Goal: Use online tool/utility: Use online tool/utility

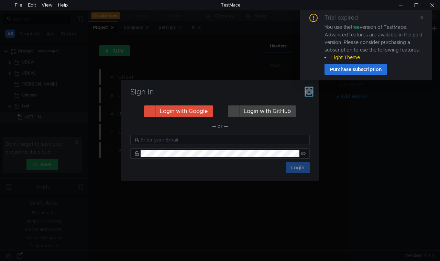
click at [309, 91] on icon "button" at bounding box center [309, 91] width 7 height 7
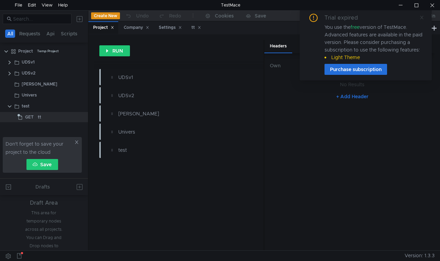
click at [423, 17] on icon at bounding box center [422, 17] width 5 height 5
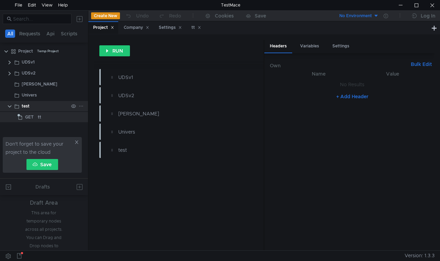
click at [10, 107] on clr-icon at bounding box center [10, 107] width 6 height 6
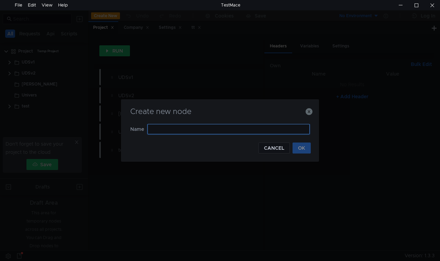
type input "A"
type input "R"
type input "True API"
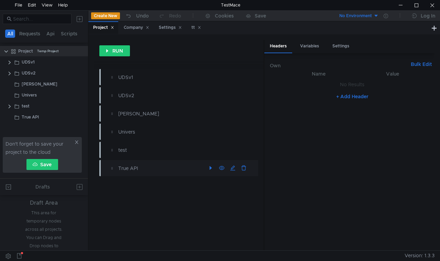
click at [127, 167] on div "True API" at bounding box center [161, 169] width 87 height 8
click at [26, 118] on div "True API" at bounding box center [30, 117] width 17 height 10
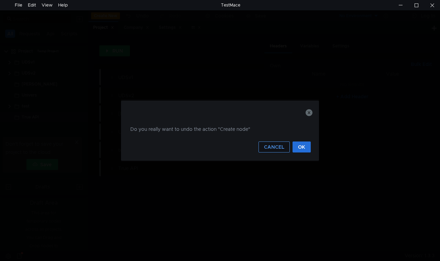
click at [276, 146] on button "CANCEL" at bounding box center [274, 147] width 31 height 11
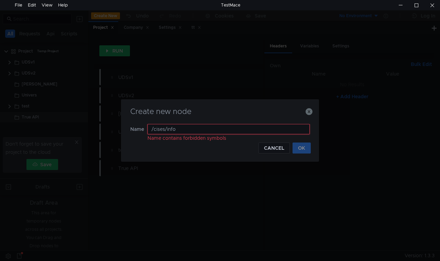
click at [166, 129] on input "/cises/info" at bounding box center [229, 129] width 162 height 10
drag, startPoint x: 153, startPoint y: 129, endPoint x: 139, endPoint y: 128, distance: 14.1
click at [139, 128] on nz-form-item "Name /cises_info Name contains forbidden symbols" at bounding box center [219, 133] width 179 height 19
type input "cises_info"
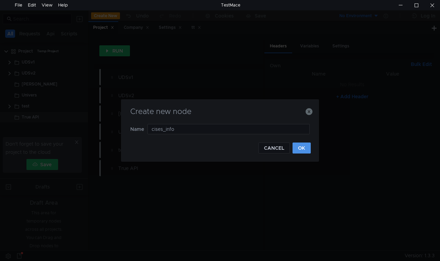
click at [303, 146] on button "OK" at bounding box center [302, 148] width 18 height 11
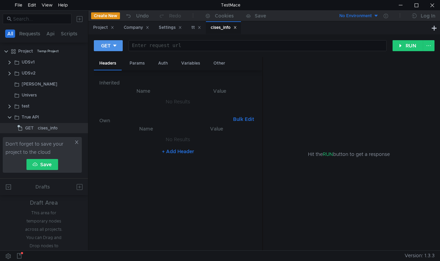
click at [115, 45] on icon at bounding box center [114, 46] width 3 height 2
click at [112, 69] on li "POST" at bounding box center [109, 71] width 30 height 11
click at [179, 48] on div at bounding box center [259, 51] width 254 height 17
paste textarea "[URL][DOMAIN_NAME]"
type textarea "[URL][DOMAIN_NAME]"
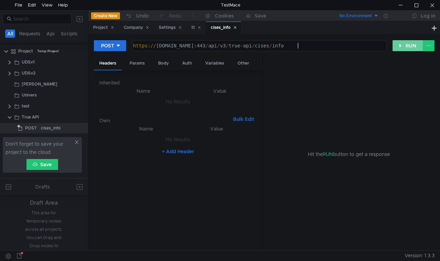
click at [404, 44] on button "RUN" at bounding box center [408, 45] width 31 height 11
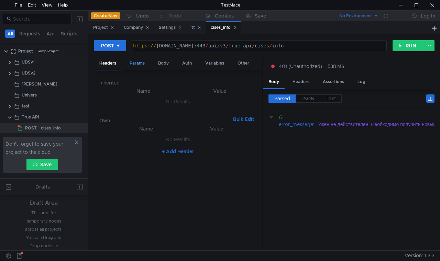
click at [139, 64] on div "Params" at bounding box center [137, 63] width 26 height 13
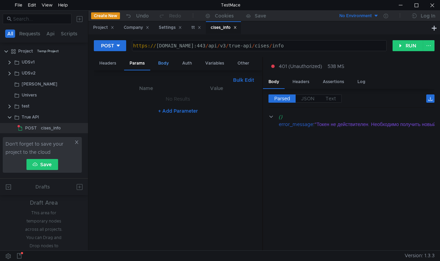
click at [162, 63] on div "Body" at bounding box center [164, 63] width 22 height 13
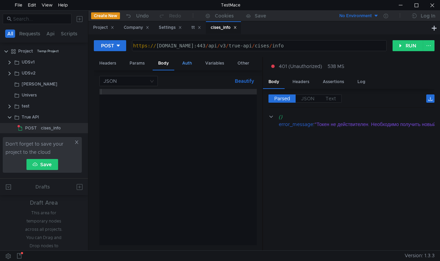
click at [188, 65] on div "Auth" at bounding box center [187, 63] width 21 height 13
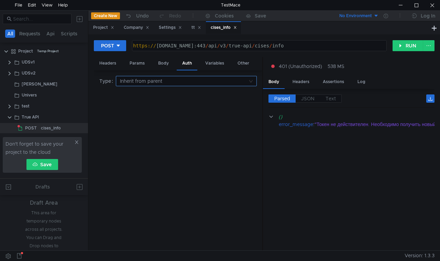
click at [224, 76] on nz-select-top-control "Inherit from parent" at bounding box center [186, 81] width 141 height 10
click at [224, 78] on div at bounding box center [220, 130] width 440 height 261
click at [299, 80] on div "Headers" at bounding box center [301, 82] width 28 height 13
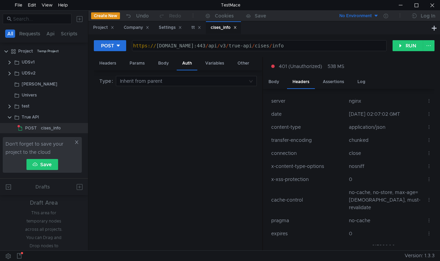
scroll to position [32, 0]
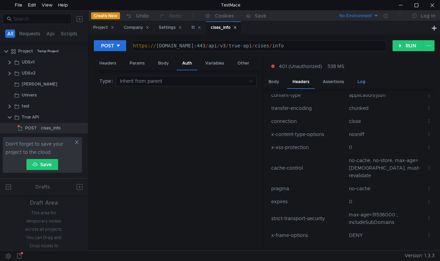
click at [361, 83] on div "Log" at bounding box center [361, 82] width 19 height 13
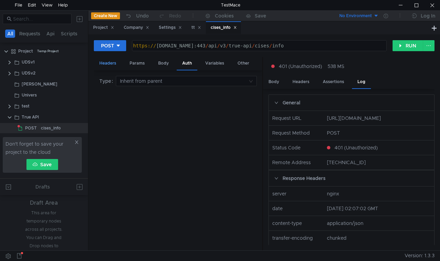
click at [106, 61] on div "Headers" at bounding box center [108, 63] width 28 height 13
click at [175, 101] on nz-embed-empty "No Results" at bounding box center [178, 102] width 24 height 6
click at [137, 61] on div "Params" at bounding box center [137, 63] width 26 height 13
click at [167, 62] on div "Body" at bounding box center [164, 63] width 22 height 13
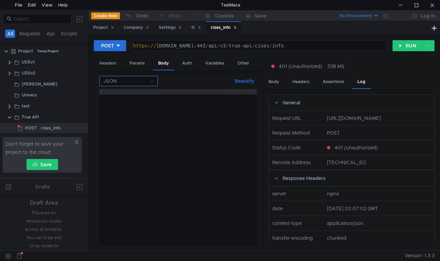
click at [155, 83] on nz-select-top-control "JSON" at bounding box center [128, 81] width 58 height 10
click at [156, 78] on div at bounding box center [220, 130] width 440 height 261
click at [190, 63] on div "Auth" at bounding box center [187, 63] width 21 height 13
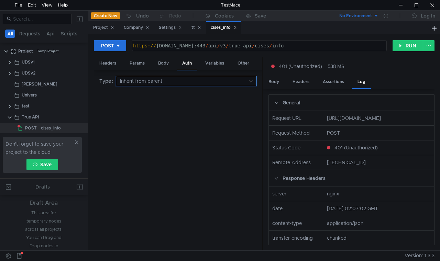
click at [174, 82] on input at bounding box center [184, 81] width 128 height 10
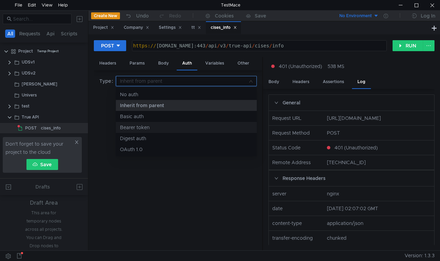
click at [152, 126] on div "Bearer token" at bounding box center [186, 128] width 133 height 8
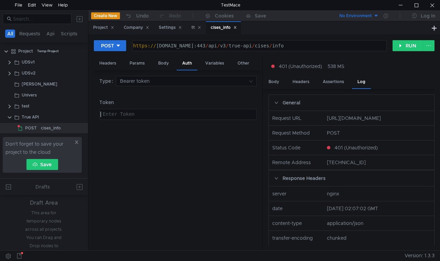
click at [141, 116] on div at bounding box center [177, 120] width 157 height 17
paste textarea
click at [139, 65] on div "Params" at bounding box center [137, 63] width 26 height 13
drag, startPoint x: 261, startPoint y: 2, endPoint x: 300, endPoint y: 45, distance: 58.2
click at [311, 45] on body "File Edit View Help TestMace All Requests Api Scripts Project Temp Project UDSv…" at bounding box center [220, 130] width 440 height 261
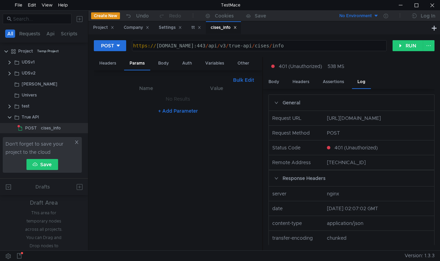
click at [161, 110] on button "+ Add Parameter" at bounding box center [177, 111] width 45 height 8
click at [159, 102] on div at bounding box center [150, 106] width 65 height 17
click at [222, 100] on div at bounding box center [217, 106] width 63 height 17
drag, startPoint x: 186, startPoint y: 99, endPoint x: 206, endPoint y: 99, distance: 19.9
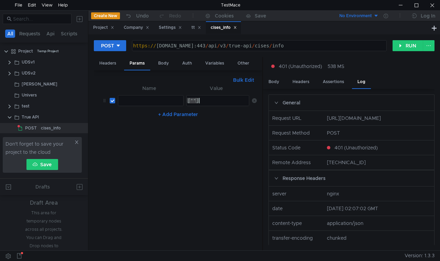
click at [206, 99] on div "[""]" at bounding box center [217, 106] width 63 height 17
paste textarea "01046070635545472100003718"
type textarea "["01046070635545472100003718"]"
click at [409, 47] on button "RUN" at bounding box center [408, 45] width 31 height 11
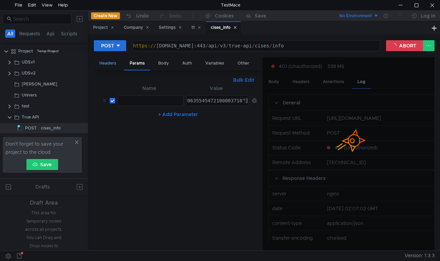
click at [108, 61] on div "Headers" at bounding box center [108, 63] width 28 height 13
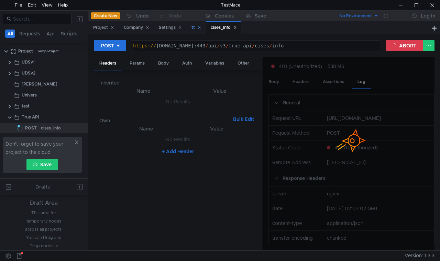
click at [192, 26] on div "tt" at bounding box center [196, 27] width 19 height 13
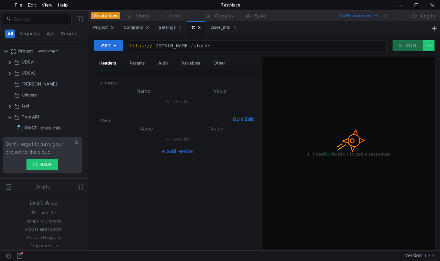
drag, startPoint x: 204, startPoint y: 27, endPoint x: 190, endPoint y: 30, distance: 13.3
click at [201, 28] on icon at bounding box center [199, 27] width 3 height 3
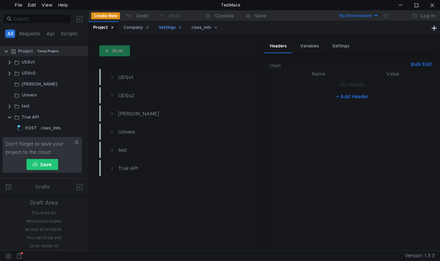
click at [182, 27] on icon at bounding box center [179, 27] width 3 height 3
click at [149, 28] on icon at bounding box center [147, 27] width 3 height 3
click at [113, 26] on icon at bounding box center [112, 27] width 3 height 3
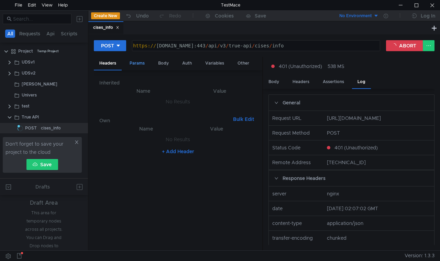
click at [132, 64] on div "Params" at bounding box center [137, 63] width 26 height 13
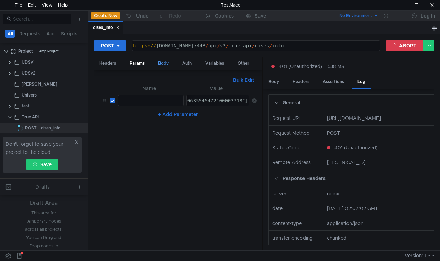
click at [164, 64] on div "Body" at bounding box center [164, 63] width 22 height 13
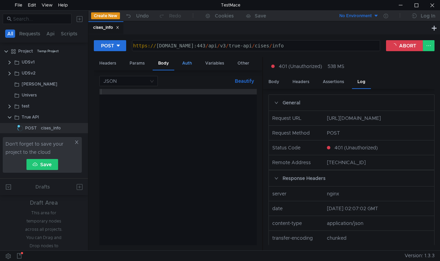
click at [188, 63] on div "Auth" at bounding box center [187, 63] width 21 height 13
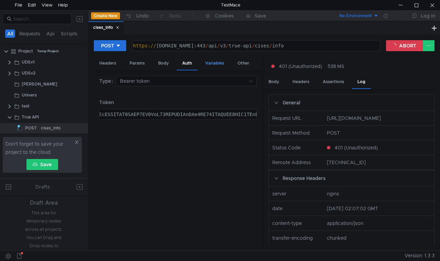
click at [212, 64] on div "Variables" at bounding box center [215, 63] width 30 height 13
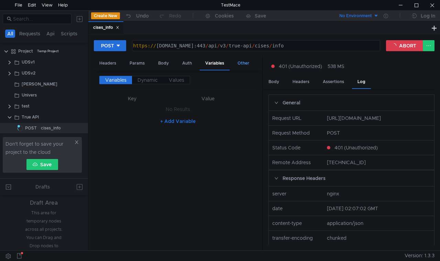
click at [243, 64] on div "Other" at bounding box center [243, 63] width 23 height 13
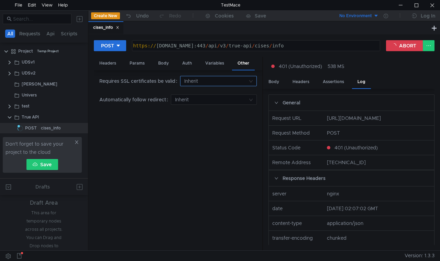
click at [225, 82] on input at bounding box center [216, 81] width 64 height 10
click at [225, 82] on div at bounding box center [220, 130] width 440 height 261
click at [266, 81] on div "Body" at bounding box center [274, 82] width 22 height 13
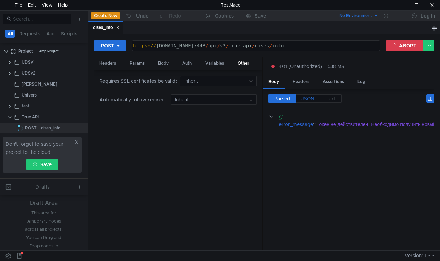
click at [306, 97] on span "JSON" at bounding box center [307, 99] width 13 height 6
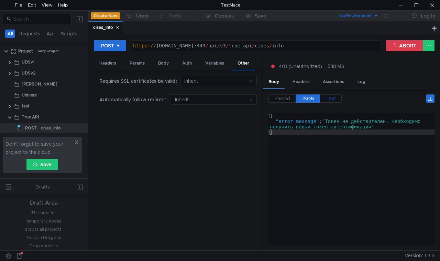
click at [330, 98] on span "Text" at bounding box center [331, 99] width 10 height 6
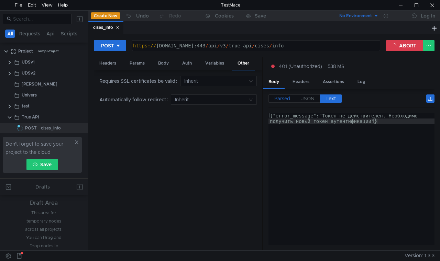
click at [276, 99] on span "Parsed" at bounding box center [282, 99] width 16 height 6
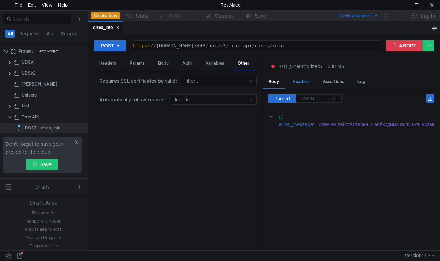
click at [302, 80] on div "Headers" at bounding box center [301, 82] width 28 height 13
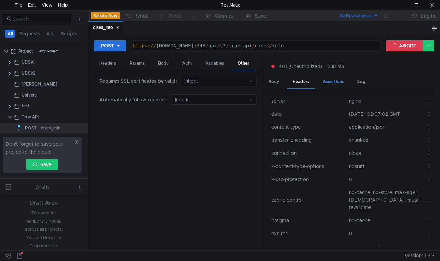
click at [334, 80] on div "Assertions" at bounding box center [333, 82] width 32 height 13
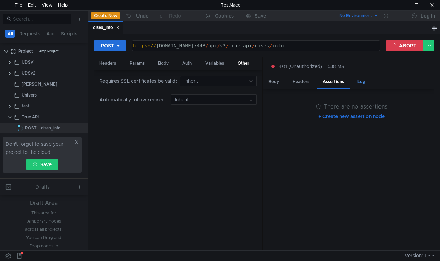
click at [362, 81] on div "Log" at bounding box center [361, 82] width 19 height 13
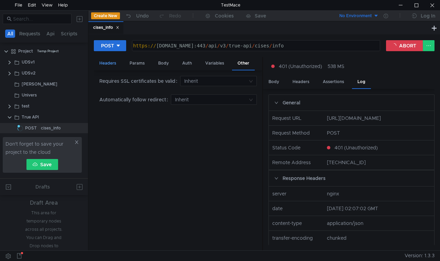
click at [110, 61] on div "Headers" at bounding box center [108, 63] width 28 height 13
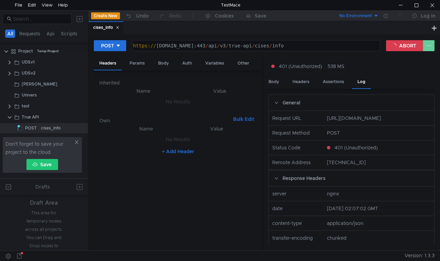
click at [426, 49] on button at bounding box center [429, 45] width 12 height 11
click at [400, 73] on div at bounding box center [220, 130] width 440 height 261
click at [303, 47] on div "https:// [DOMAIN_NAME]:443 / api / v3 / true-api / cises / info" at bounding box center [256, 51] width 248 height 17
type textarea "[URL][DOMAIN_NAME]"
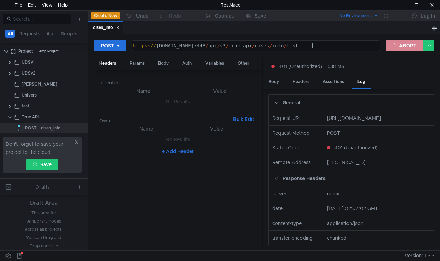
click at [402, 45] on button "ABORT" at bounding box center [404, 45] width 37 height 11
click at [402, 47] on button "RUN" at bounding box center [408, 45] width 31 height 11
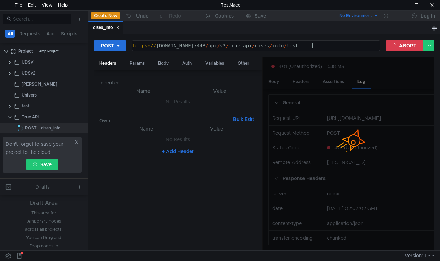
click at [331, 45] on div "https:// [DOMAIN_NAME]:443 / api / v3 / true-api / cises / info / list" at bounding box center [256, 51] width 248 height 17
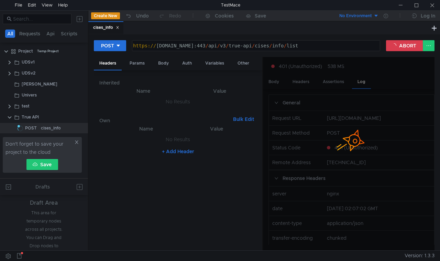
scroll to position [0, 12]
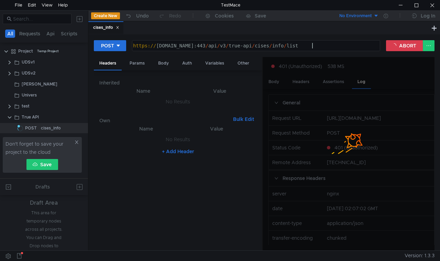
click at [133, 93] on th "Name" at bounding box center [143, 91] width 77 height 8
click at [175, 151] on button "+ Add Header" at bounding box center [178, 152] width 38 height 8
click at [160, 141] on div at bounding box center [150, 147] width 65 height 17
click at [203, 142] on div at bounding box center [217, 147] width 63 height 17
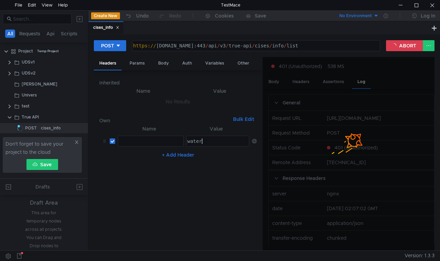
type textarea "water"
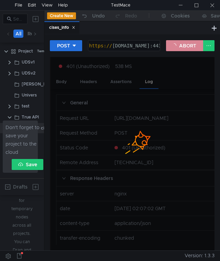
click at [190, 48] on button "ABORT" at bounding box center [184, 45] width 37 height 11
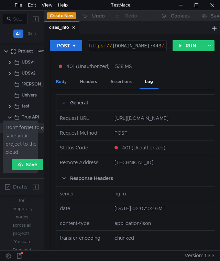
click at [66, 82] on div "Body" at bounding box center [62, 82] width 22 height 13
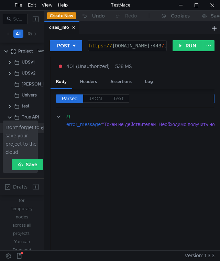
click at [41, 127] on span "Don't forget to save your project to the cloud" at bounding box center [25, 139] width 38 height 33
click at [198, 3] on div at bounding box center [196, 5] width 16 height 10
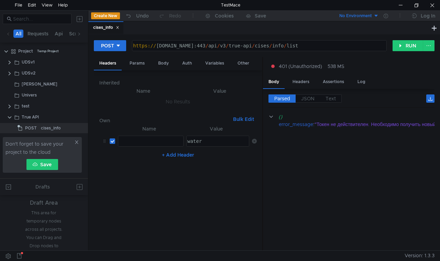
click at [133, 141] on div at bounding box center [150, 147] width 65 height 17
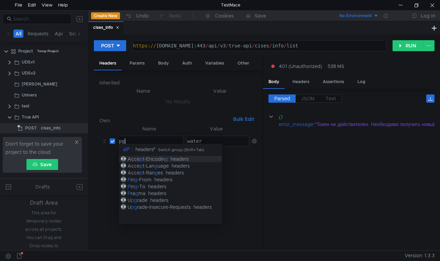
click at [262, 198] on div at bounding box center [262, 154] width 1 height 194
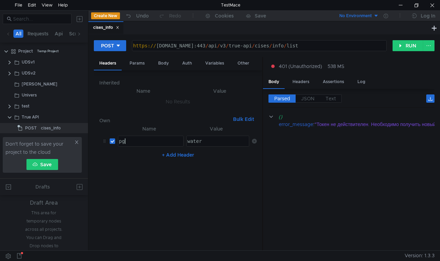
type textarea "pg"
click at [174, 153] on button "+ Add Header" at bounding box center [178, 155] width 38 height 8
click at [228, 156] on div at bounding box center [217, 163] width 63 height 17
click at [137, 156] on div at bounding box center [150, 163] width 65 height 17
paste textarea "childsWithoutBrac kets"
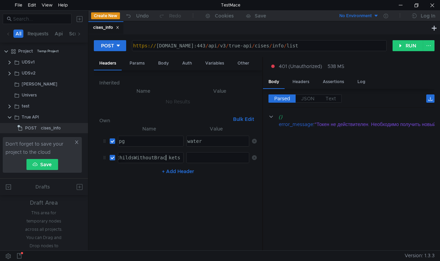
click at [167, 157] on div "childsWithoutBrac kets" at bounding box center [148, 163] width 66 height 17
type textarea "childsWithoutBrackets"
click at [203, 157] on div at bounding box center [218, 158] width 63 height 10
type textarea "True"
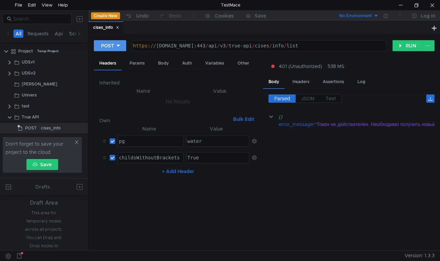
click at [107, 45] on div "POST" at bounding box center [107, 46] width 13 height 8
click at [106, 44] on div at bounding box center [220, 130] width 440 height 261
click at [402, 43] on button "RUN" at bounding box center [408, 45] width 31 height 11
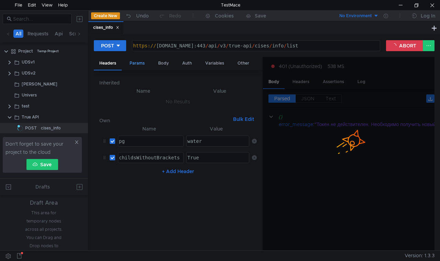
click at [135, 62] on div "Params" at bounding box center [137, 63] width 26 height 13
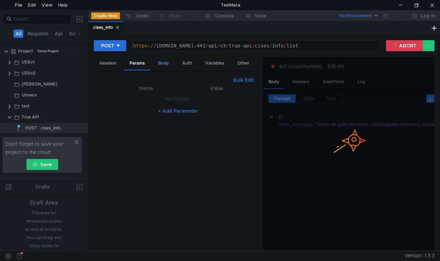
click at [158, 65] on div "Body" at bounding box center [164, 63] width 22 height 13
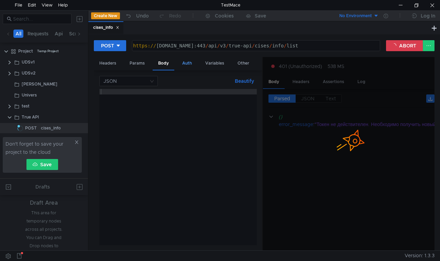
click at [184, 64] on div "Auth" at bounding box center [187, 63] width 21 height 13
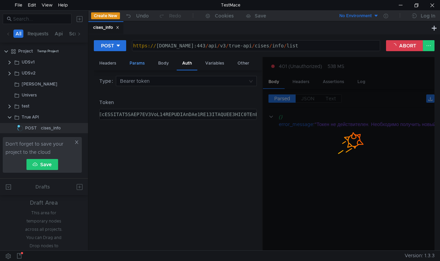
click at [138, 62] on div "Params" at bounding box center [137, 63] width 26 height 13
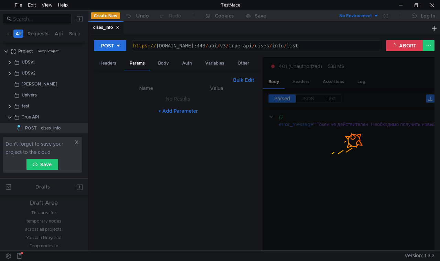
click at [158, 110] on button "+ Add Parameter" at bounding box center [177, 111] width 45 height 8
click at [141, 100] on div at bounding box center [150, 106] width 65 height 17
click at [195, 99] on div at bounding box center [217, 106] width 63 height 17
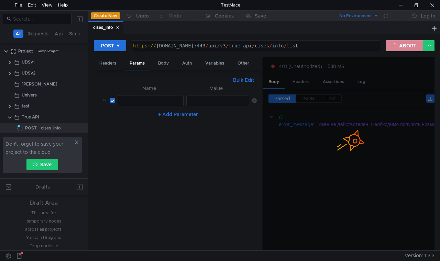
click at [409, 46] on button "ABORT" at bounding box center [404, 45] width 37 height 11
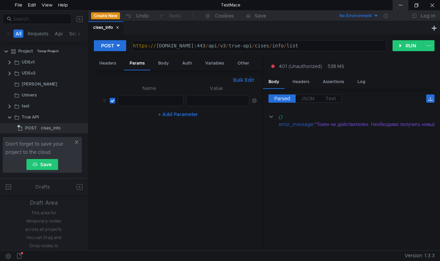
click at [400, 5] on div at bounding box center [401, 5] width 16 height 10
